Goal: Task Accomplishment & Management: Manage account settings

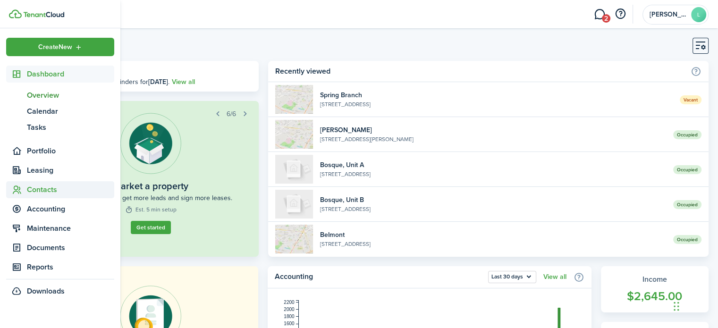
click at [42, 190] on span "Contacts" at bounding box center [70, 189] width 87 height 11
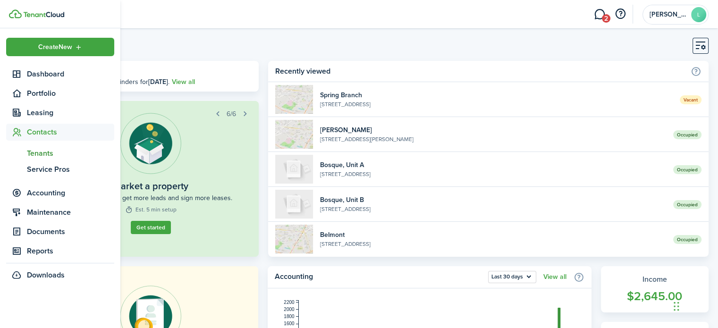
click at [42, 151] on span "Tenants" at bounding box center [70, 153] width 87 height 11
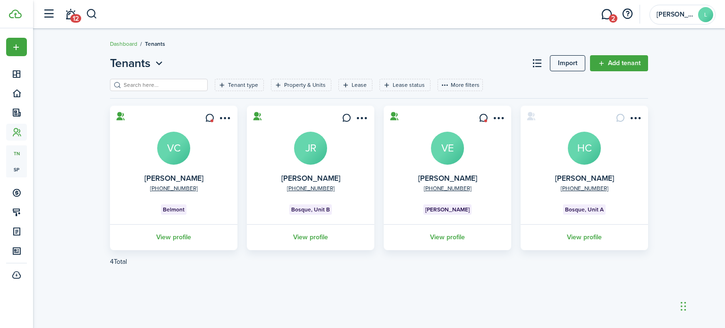
click at [636, 115] on menu-btn-icon "Open menu" at bounding box center [635, 118] width 16 height 16
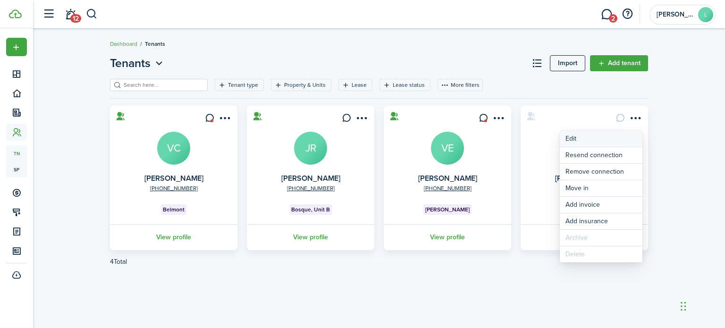
click at [573, 137] on link "Edit" at bounding box center [601, 139] width 83 height 16
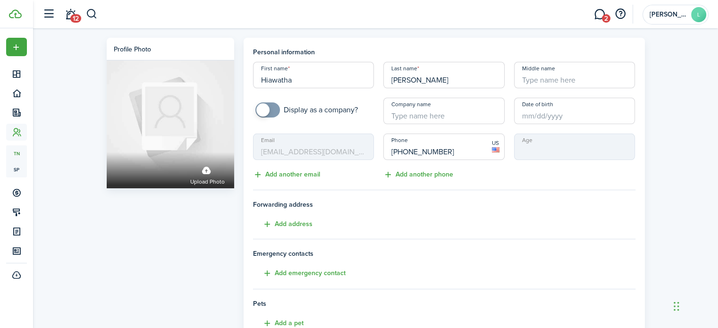
click at [316, 145] on mbsc-input "Email [EMAIL_ADDRESS][DOMAIN_NAME]" at bounding box center [313, 147] width 121 height 26
click at [450, 151] on input "[PHONE_NUMBER]" at bounding box center [443, 147] width 121 height 26
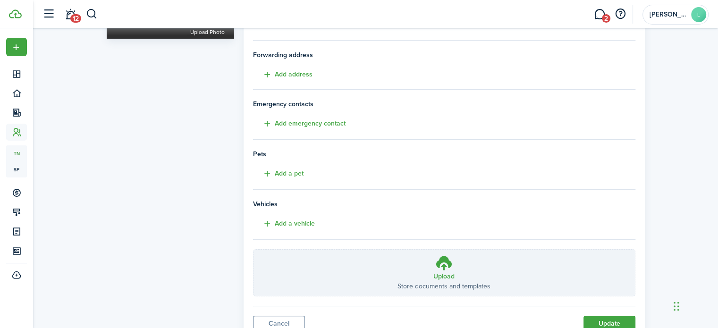
scroll to position [153, 0]
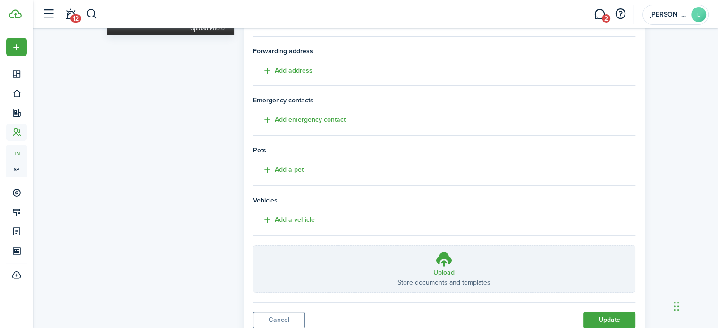
type input "[PHONE_NUMBER]"
click at [615, 318] on button "Update" at bounding box center [609, 320] width 52 height 16
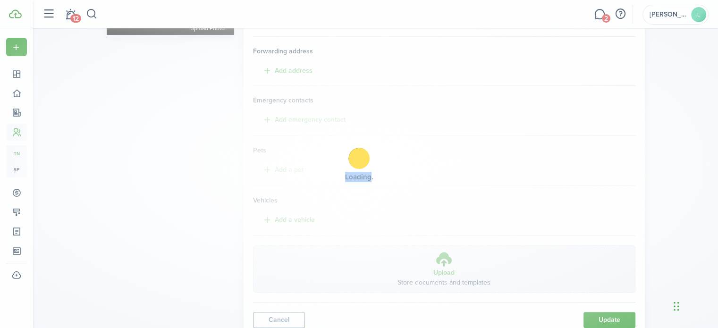
click at [615, 318] on div "Loading" at bounding box center [359, 164] width 718 height 328
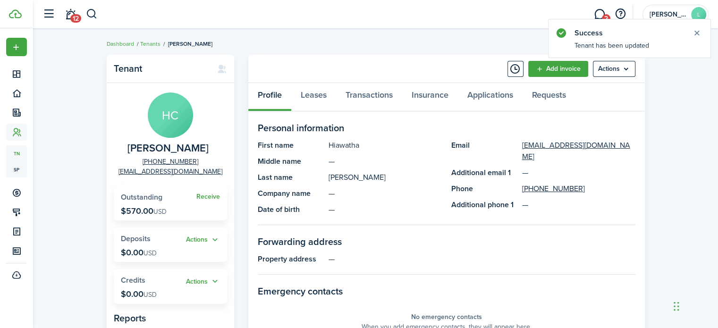
click at [623, 67] on menu-btn "Actions" at bounding box center [614, 69] width 42 height 16
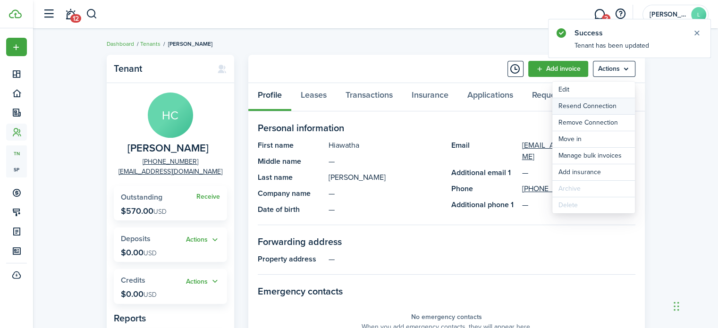
click at [592, 106] on button "Resend Connection" at bounding box center [593, 106] width 83 height 16
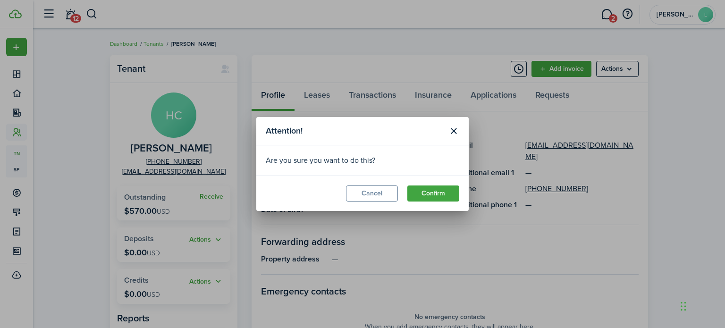
click at [429, 196] on button "Confirm" at bounding box center [433, 193] width 52 height 16
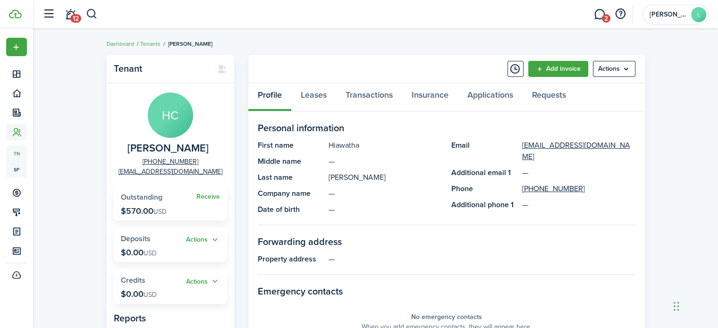
click at [700, 19] on div at bounding box center [359, 21] width 718 height 42
